Goal: Transaction & Acquisition: Purchase product/service

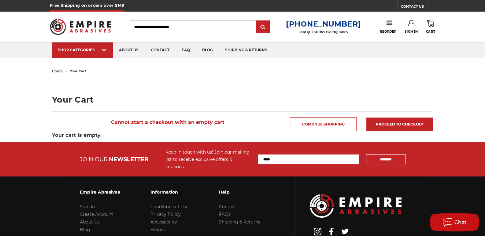
click at [408, 30] on span "Sign In" at bounding box center [410, 32] width 13 height 4
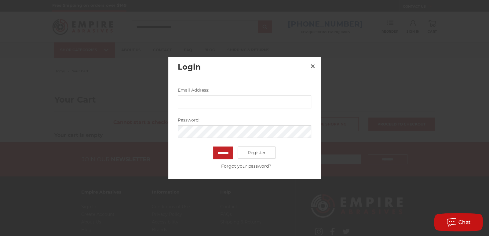
type input "**********"
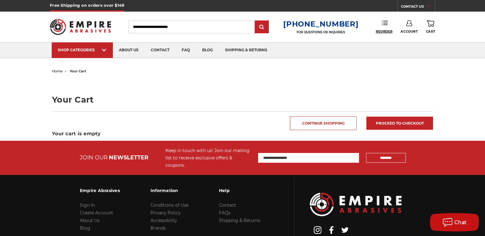
click at [382, 31] on span "Reorder" at bounding box center [384, 32] width 17 height 4
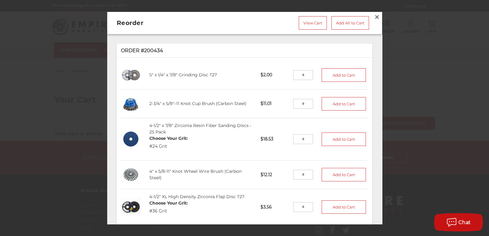
click at [298, 104] on input "tel" at bounding box center [303, 104] width 20 height 10
type input "**"
click at [333, 101] on button "Add to Cart" at bounding box center [344, 103] width 45 height 13
click at [374, 16] on span "×" at bounding box center [377, 17] width 6 height 12
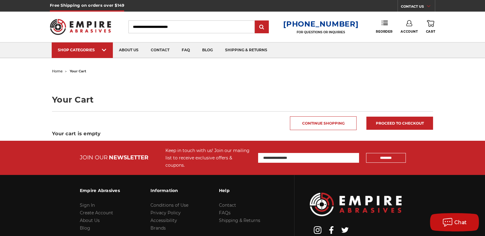
click at [432, 28] on link "0 Cart" at bounding box center [430, 26] width 9 height 13
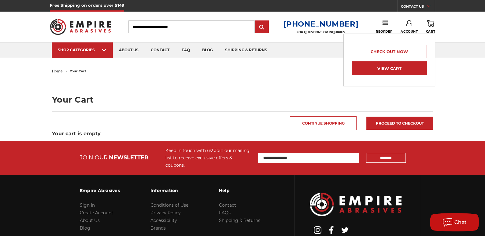
click at [396, 67] on link "View Cart" at bounding box center [388, 68] width 75 height 14
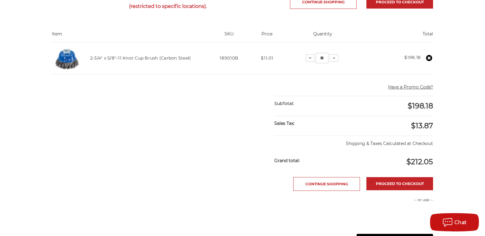
scroll to position [123, 0]
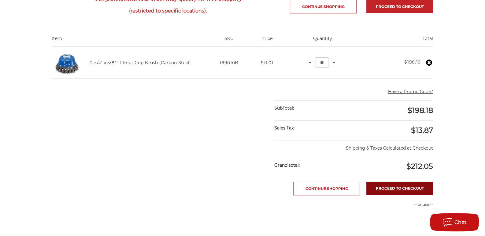
click at [408, 186] on link "Proceed to checkout" at bounding box center [399, 188] width 67 height 13
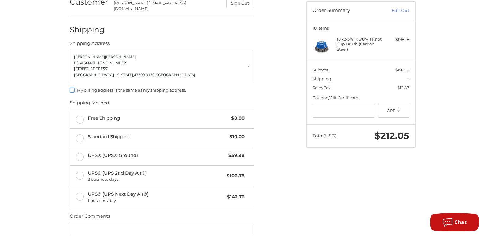
scroll to position [59, 0]
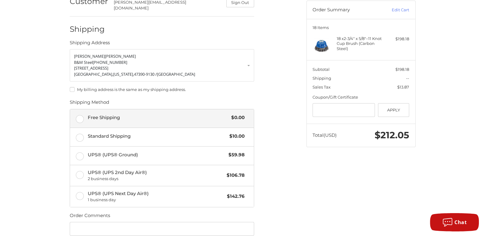
click at [80, 115] on label "Free Shipping $0.00" at bounding box center [162, 118] width 184 height 18
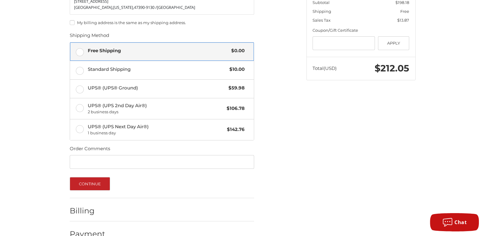
scroll to position [136, 0]
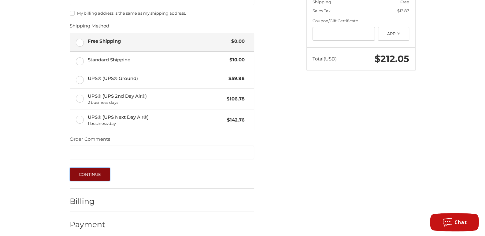
click at [89, 172] on button "Continue" at bounding box center [90, 174] width 41 height 13
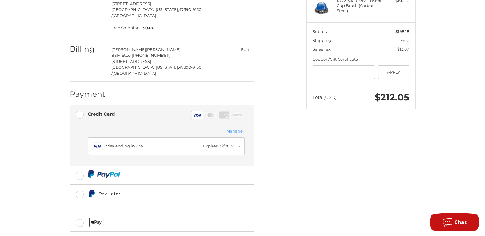
scroll to position [98, 0]
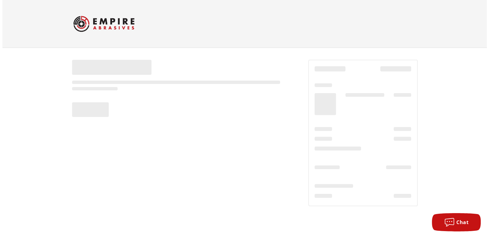
scroll to position [0, 0]
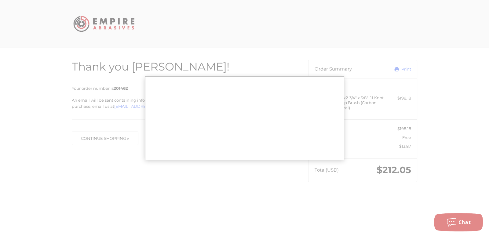
click at [0, 194] on div at bounding box center [0, 194] width 0 height 0
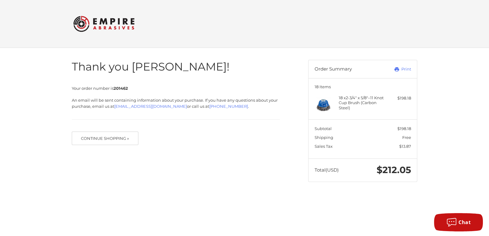
click at [306, 131] on aside "Order Summary Print 18 Items 18 x 2-3/4″ x 5/8″–11 Knot Cup Brush (Carbon Steel…" at bounding box center [363, 118] width 118 height 140
click at [405, 68] on link "Print" at bounding box center [396, 69] width 30 height 6
